Goal: Find specific page/section: Find specific page/section

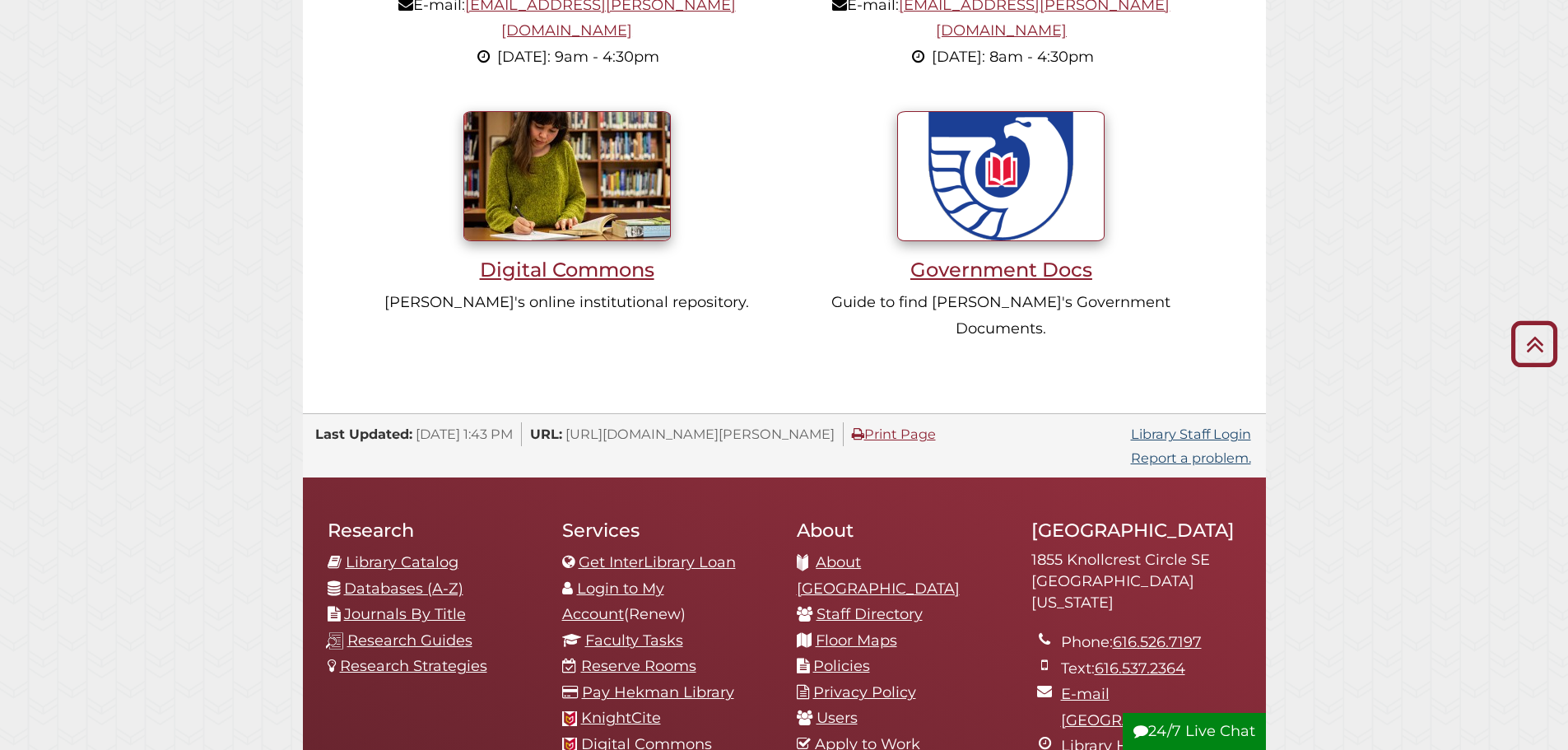
scroll to position [1721, 0]
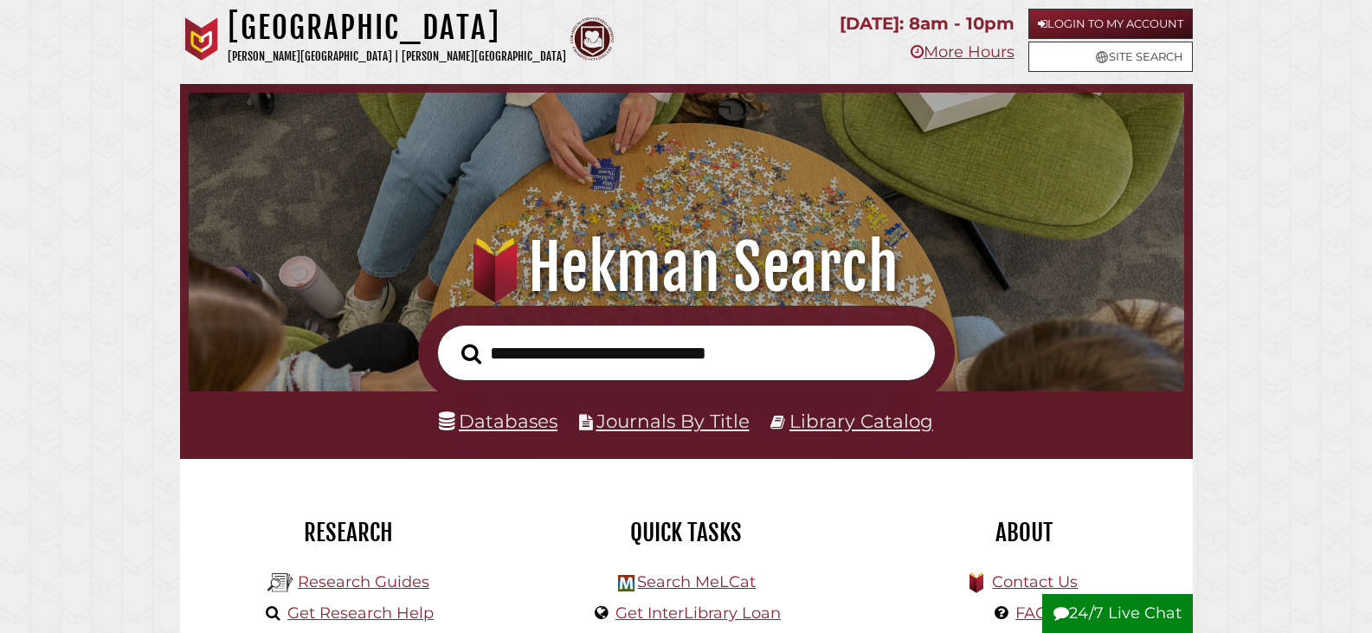
scroll to position [329, 987]
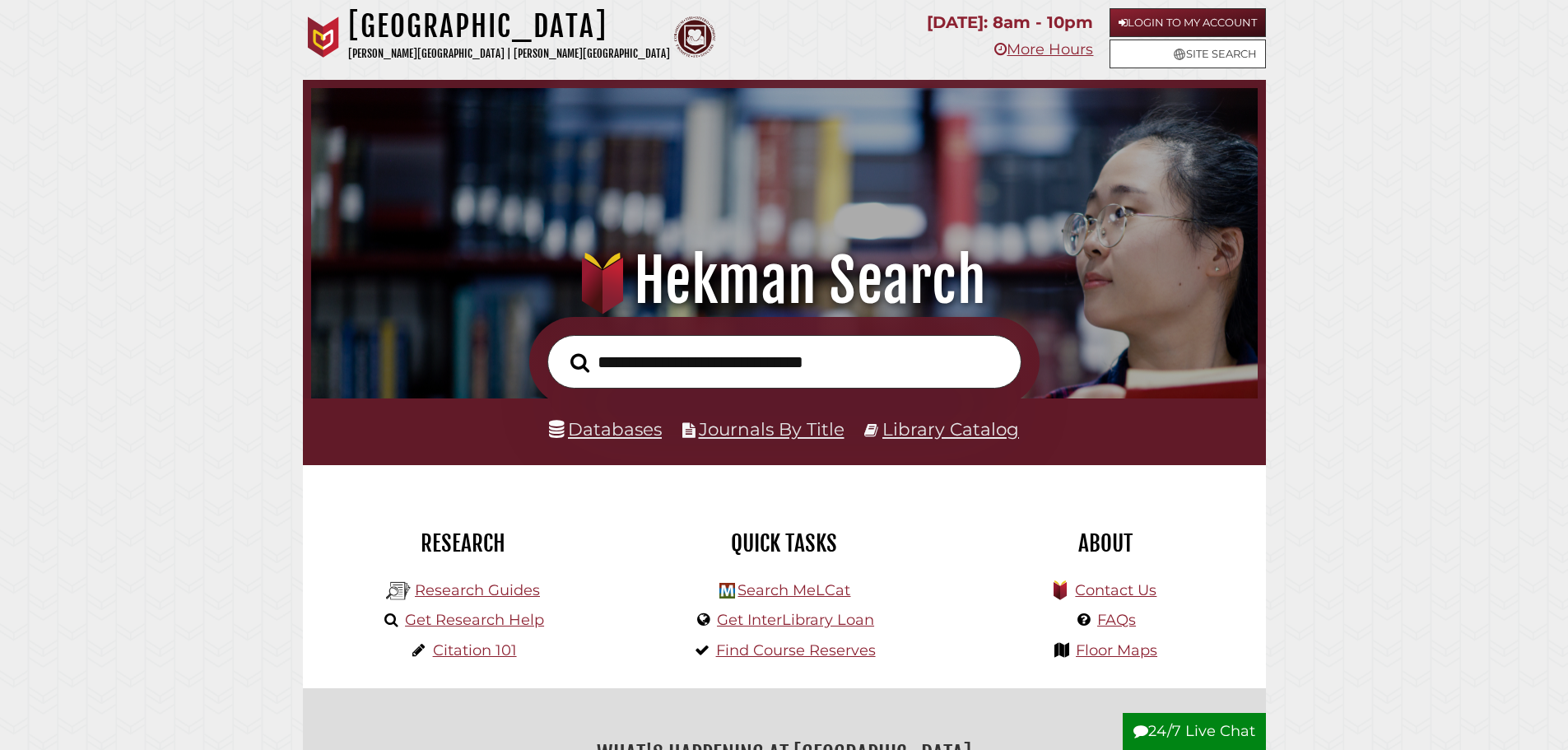
scroll to position [313, 939]
click at [461, 589] on link "Research Guides" at bounding box center [477, 589] width 126 height 18
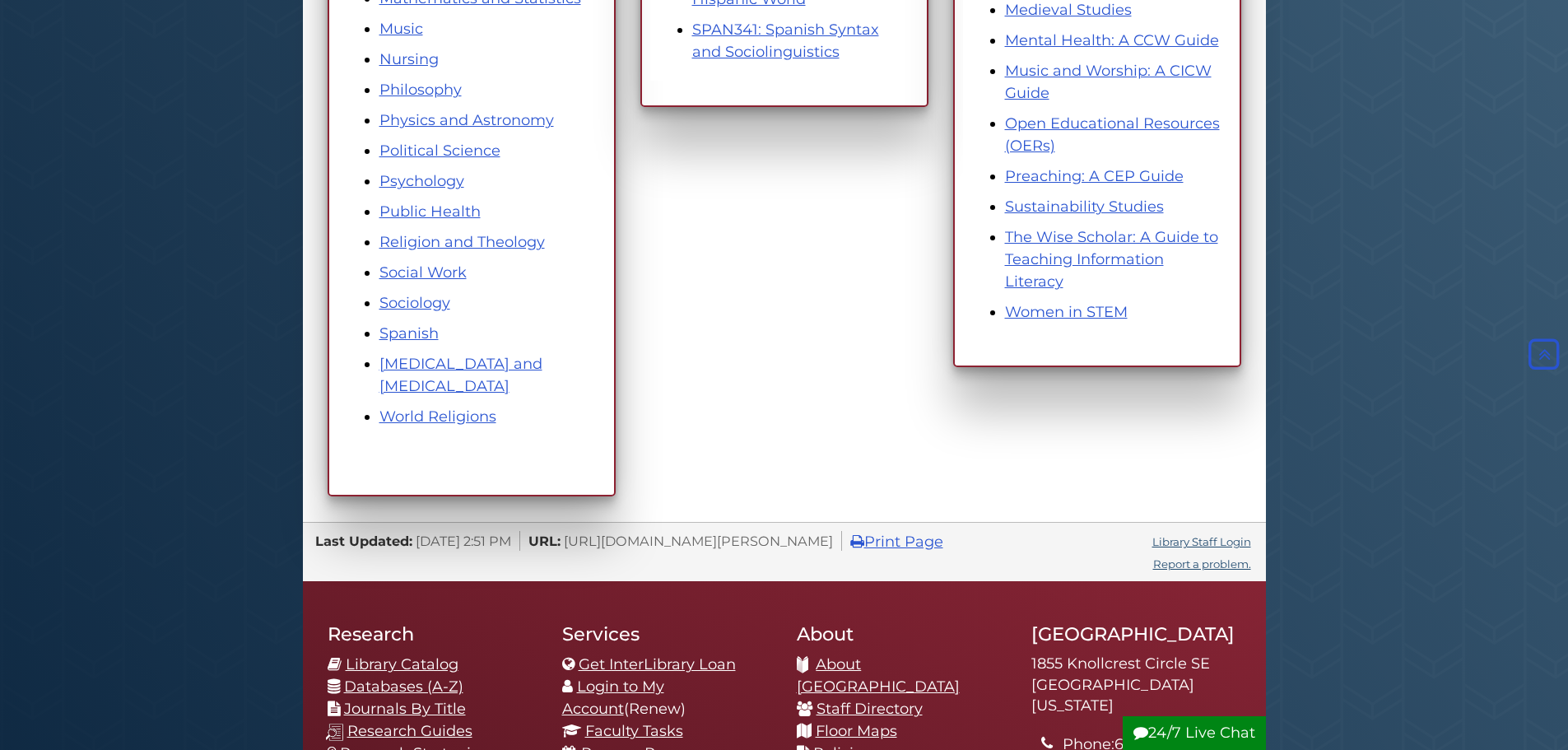
scroll to position [988, 0]
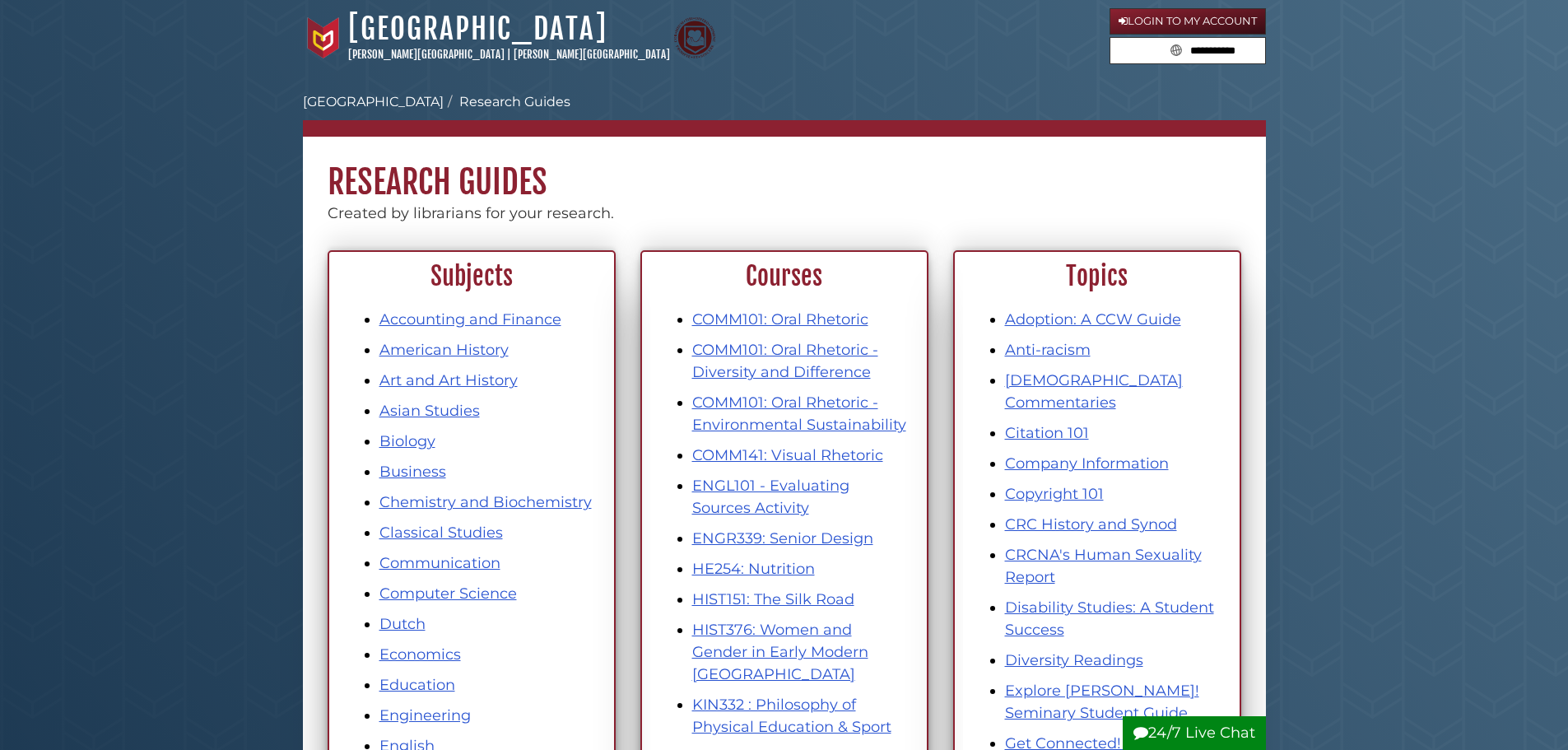
drag, startPoint x: 311, startPoint y: 235, endPoint x: 159, endPoint y: 487, distance: 294.3
